Goal: Information Seeking & Learning: Check status

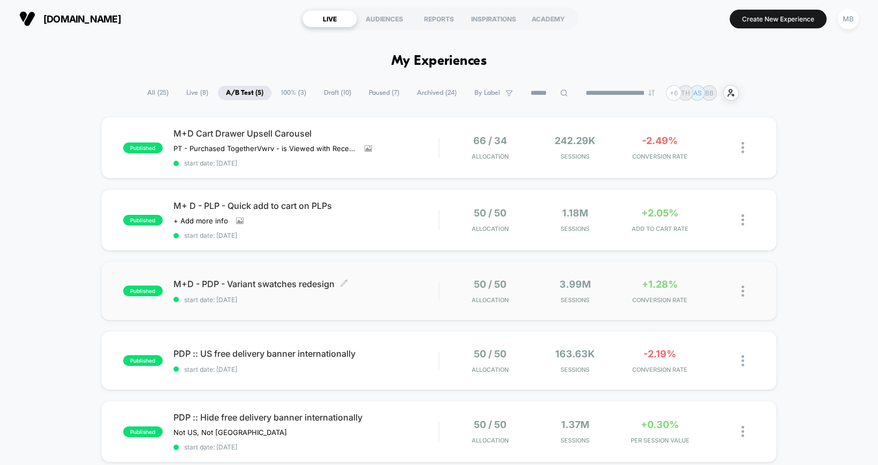
click at [408, 288] on div "M+D - PDP - Variant swatches redesign Click to edit experience details Click to…" at bounding box center [305, 290] width 265 height 25
